Goal: Transaction & Acquisition: Purchase product/service

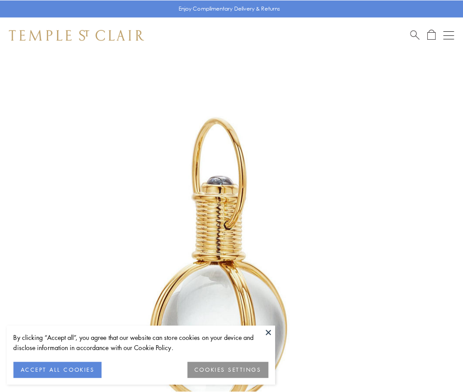
scroll to position [230, 0]
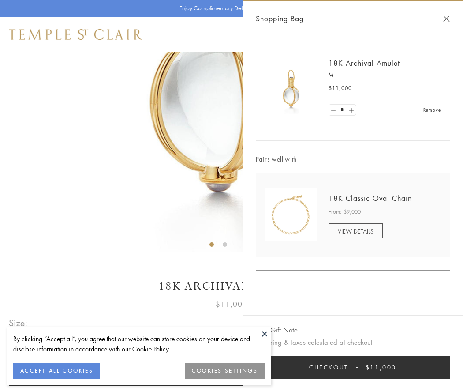
click at [353, 367] on button "Checkout $11,000" at bounding box center [353, 366] width 194 height 23
